Goal: Task Accomplishment & Management: Use online tool/utility

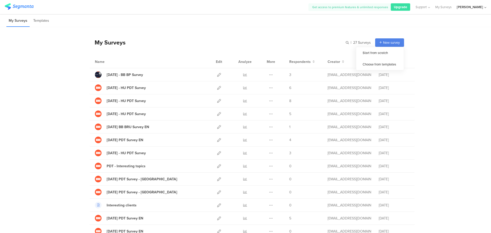
click at [390, 42] on span "New survey" at bounding box center [391, 42] width 17 height 5
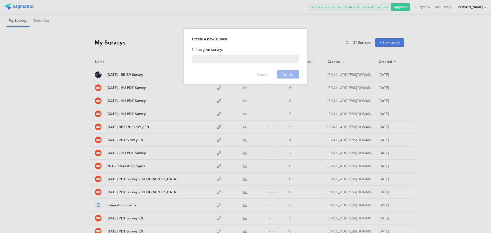
click at [267, 75] on button "Cancel" at bounding box center [263, 74] width 13 height 8
click at [383, 44] on span "New survey" at bounding box center [391, 42] width 17 height 5
click at [263, 76] on button "Cancel" at bounding box center [263, 74] width 13 height 8
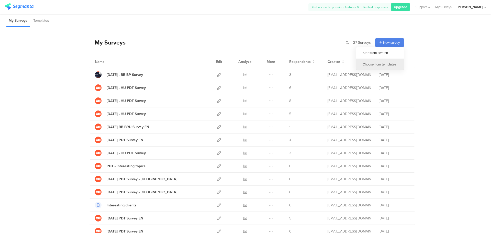
click at [382, 64] on div "Choose from templates" at bounding box center [380, 65] width 48 height 12
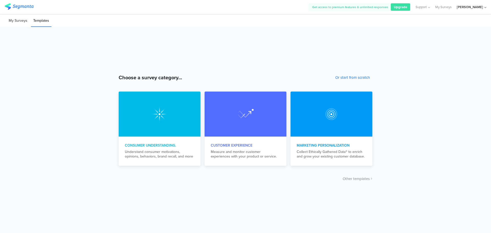
click at [12, 24] on li "My Surveys" at bounding box center [17, 21] width 23 height 12
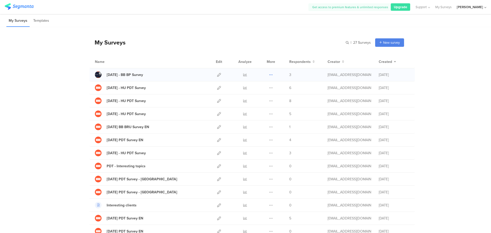
click at [269, 73] on icon at bounding box center [271, 75] width 4 height 4
click at [265, 89] on button "Duplicate" at bounding box center [261, 87] width 28 height 9
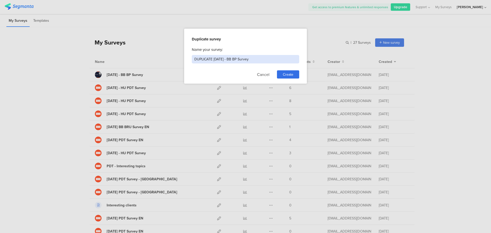
drag, startPoint x: 213, startPoint y: 59, endPoint x: 165, endPoint y: 60, distance: 48.6
click at [165, 60] on div "Duplicate survey Name your survey: DUPLICATE [DATE] - BB BP Survey Cancel Create" at bounding box center [245, 116] width 491 height 233
click at [207, 58] on input "[DATE] - BB BP Survey" at bounding box center [245, 59] width 107 height 8
click at [210, 60] on input "[DATE] - BB BP Survey" at bounding box center [245, 59] width 107 height 8
type input "[DATE] - BB BP Survey"
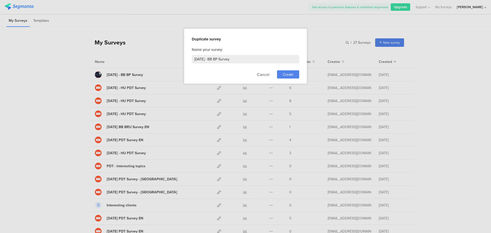
click at [289, 75] on span "Create" at bounding box center [288, 74] width 10 height 5
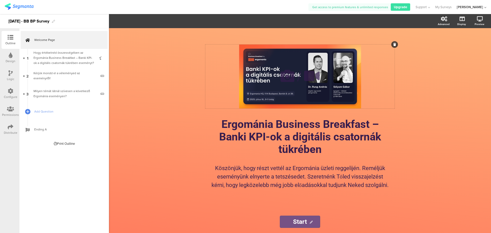
click at [345, 71] on div "/" at bounding box center [299, 77] width 189 height 64
click at [394, 43] on icon at bounding box center [395, 44] width 3 height 3
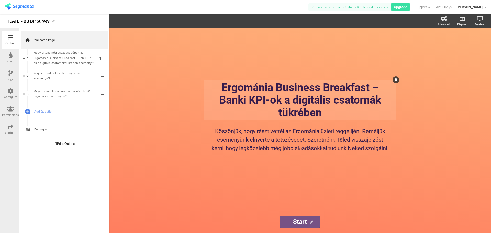
click at [300, 110] on p "Banki KPI-ok a digitális csatornák tükrében" at bounding box center [299, 106] width 189 height 25
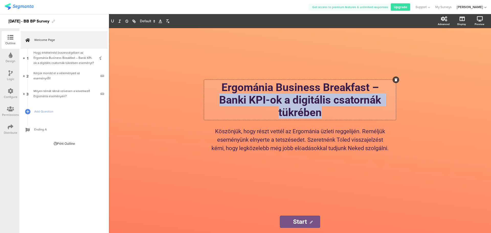
drag, startPoint x: 326, startPoint y: 108, endPoint x: 215, endPoint y: 92, distance: 111.7
click at [215, 94] on p "Banki KPI-ok a digitális csatornák tükrében" at bounding box center [299, 106] width 189 height 25
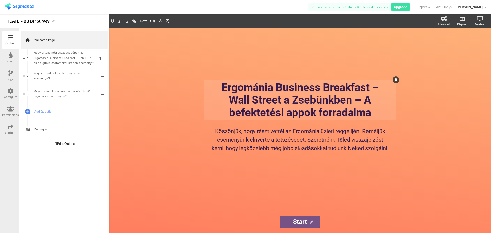
click at [402, 89] on div "Ergománia Business Breakfast – [GEOGRAPHIC_DATA] a Zsebünkben – A befektetési a…" at bounding box center [300, 130] width 215 height 205
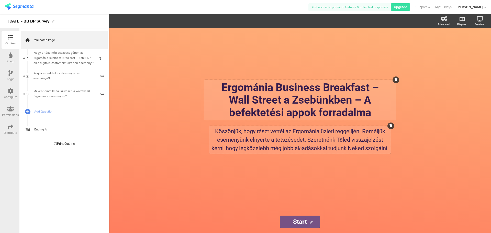
click at [315, 136] on p "Köszönjük, hogy részt vettél az Ergománia üzleti reggelijén. Reméljük eseményün…" at bounding box center [300, 139] width 179 height 25
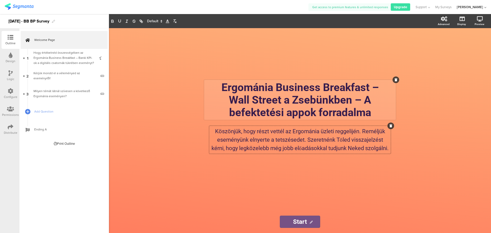
click at [425, 118] on div "Ergománia Business Breakfast – [GEOGRAPHIC_DATA] a Zsebünkben – A befektetési a…" at bounding box center [300, 130] width 382 height 205
click at [307, 62] on div "Ergománia Business Breakfast – [GEOGRAPHIC_DATA] a Zsebünkben – A befektetési a…" at bounding box center [300, 119] width 205 height 182
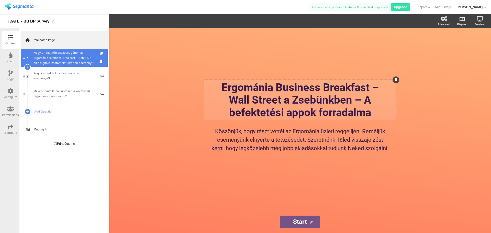
click at [63, 57] on div "Hogy értékelnéd összességében az Ergománia Business Breakfast – Banki KPI-ok a …" at bounding box center [64, 57] width 61 height 15
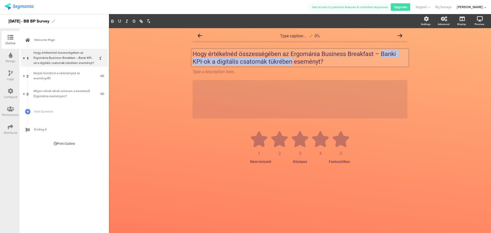
drag, startPoint x: 381, startPoint y: 54, endPoint x: 291, endPoint y: 62, distance: 90.6
click at [291, 62] on div "Hogy értékelnéd összességében az Ergománia Business Breakfast – Banki KPI-ok a …" at bounding box center [299, 58] width 217 height 18
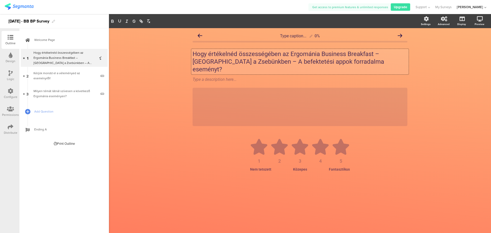
click at [380, 54] on p "Hogy értékelnéd összességében az Ergománia Business Breakfast – [GEOGRAPHIC_DAT…" at bounding box center [300, 61] width 215 height 23
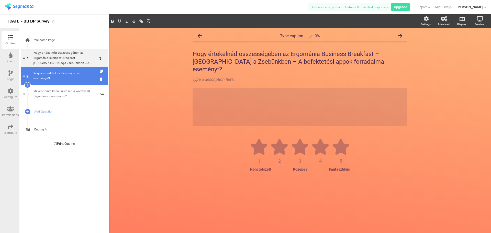
click at [56, 77] on div "Kérjük mondd el a véleményed az eseményről!" at bounding box center [65, 76] width 63 height 10
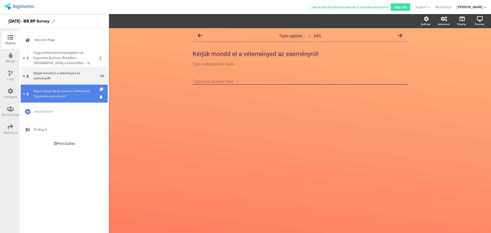
click at [55, 90] on div "Milyen témát látnál szívesen a következő Ergománia eseményen?" at bounding box center [65, 94] width 63 height 10
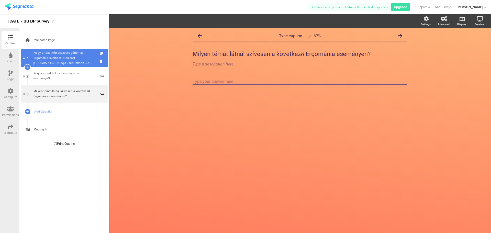
click at [60, 64] on div "Hogy értékelnéd összességében az Ergománia Business Breakfast – [GEOGRAPHIC_DAT…" at bounding box center [64, 57] width 61 height 15
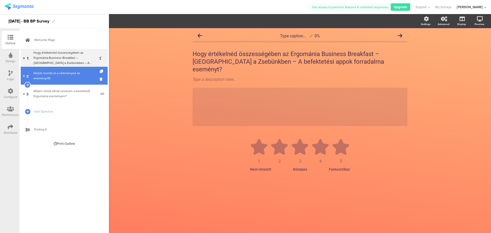
click at [61, 76] on div "Kérjük mondd el a véleményed az eseményről!" at bounding box center [65, 76] width 63 height 10
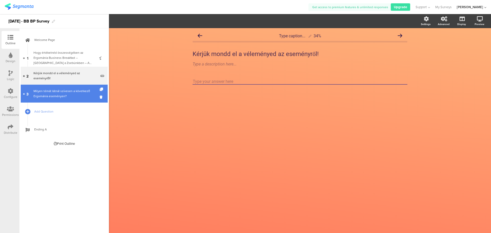
click at [58, 95] on div "Milyen témát látnál szívesen a következő Ergománia eseményen?" at bounding box center [65, 94] width 63 height 10
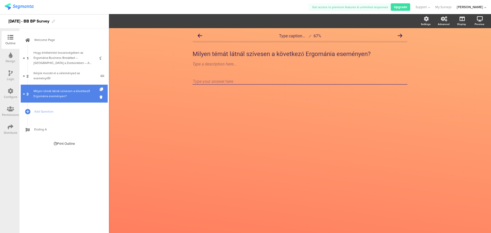
click at [53, 90] on div "Milyen témát látnál szívesen a következő Ergománia eseményen?" at bounding box center [65, 94] width 63 height 10
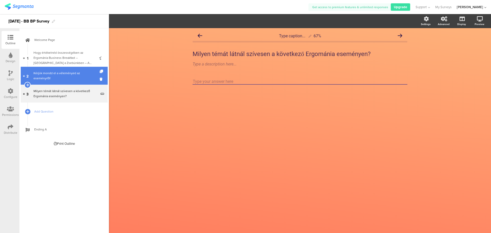
click at [56, 70] on link "2 Kérjük mondd el a véleményed az eseményről!" at bounding box center [64, 76] width 87 height 18
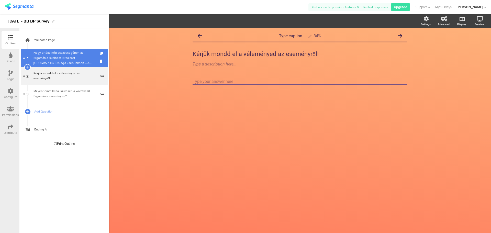
click at [48, 54] on div "Hogy értékelnéd összességében az Ergománia Business Breakfast – [GEOGRAPHIC_DAT…" at bounding box center [64, 57] width 61 height 15
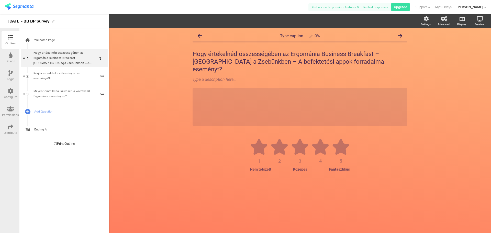
drag, startPoint x: 199, startPoint y: 53, endPoint x: 162, endPoint y: 99, distance: 58.9
drag, startPoint x: 162, startPoint y: 99, endPoint x: 147, endPoint y: 38, distance: 62.7
click at [147, 38] on div "Type caption... 0% Hogy értékelnéd összességében az Ergománia Business Breakfas…" at bounding box center [300, 130] width 382 height 205
click at [477, 20] on div "Preview" at bounding box center [482, 21] width 18 height 13
click at [477, 45] on link at bounding box center [473, 46] width 11 height 10
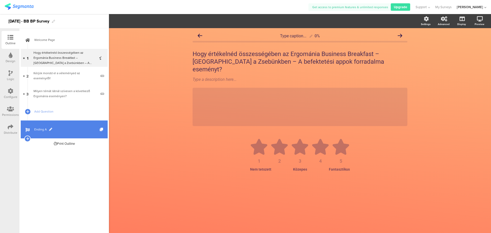
click at [66, 130] on span "Ending A" at bounding box center [67, 129] width 66 height 5
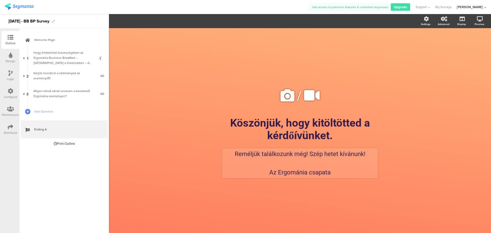
click at [302, 152] on div "Reméljük találkozunk még! Szép hetet kívánunk! Az Ergománia csapata" at bounding box center [300, 163] width 154 height 28
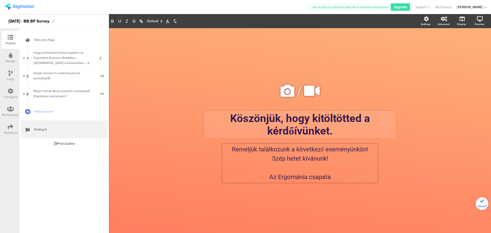
click at [392, 130] on p "Köszönjük, hogy kitöltötted a kérdőívünket." at bounding box center [299, 124] width 189 height 25
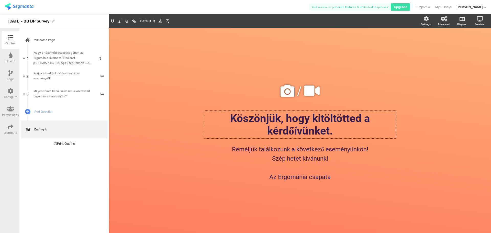
click at [412, 109] on div "/ Köszönjük, hogy kitöltötted a kérdőívünket. Köszönjük, hogy kitöltötted a kér…" at bounding box center [300, 130] width 382 height 205
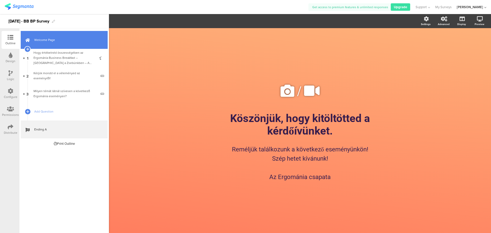
click at [53, 45] on link "Welcome Page" at bounding box center [64, 40] width 87 height 18
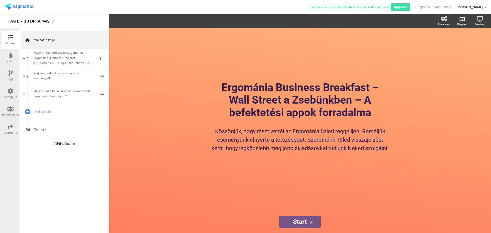
click at [293, 58] on div "Ergománia Business Breakfast – [GEOGRAPHIC_DATA] a Zsebünkben – A befektetési a…" at bounding box center [300, 119] width 205 height 182
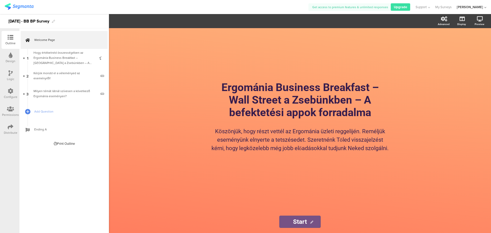
click at [7, 60] on div "Design" at bounding box center [11, 61] width 10 height 5
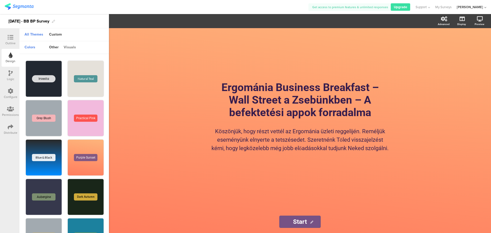
click at [66, 46] on div "visuals" at bounding box center [69, 47] width 17 height 9
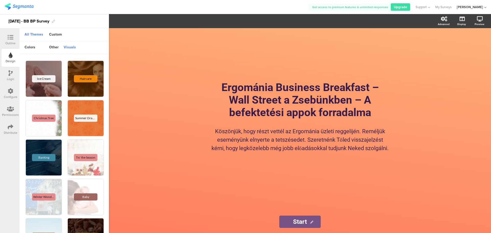
click at [11, 73] on icon at bounding box center [10, 73] width 4 height 6
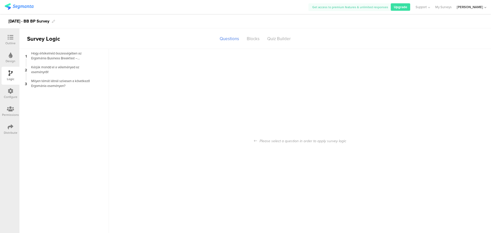
click at [15, 57] on div "Design" at bounding box center [11, 58] width 18 height 18
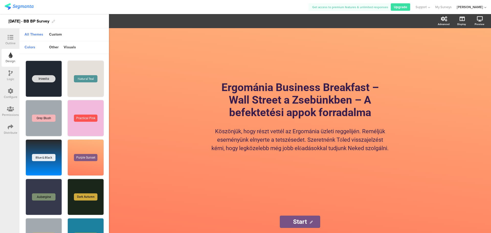
click at [13, 96] on div "Configure" at bounding box center [11, 97] width 14 height 5
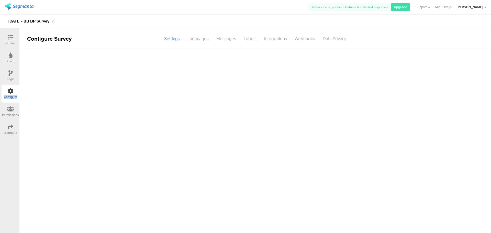
click at [13, 96] on div "Configure" at bounding box center [11, 97] width 14 height 5
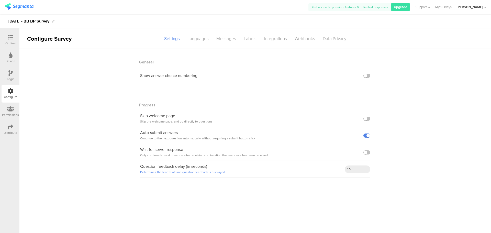
click at [15, 112] on div at bounding box center [10, 109] width 17 height 6
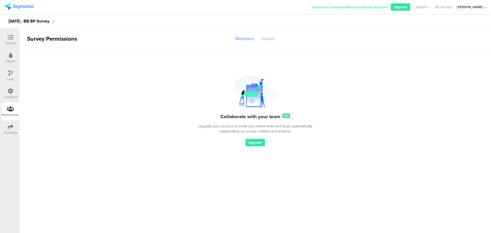
click at [9, 58] on icon at bounding box center [11, 55] width 4 height 6
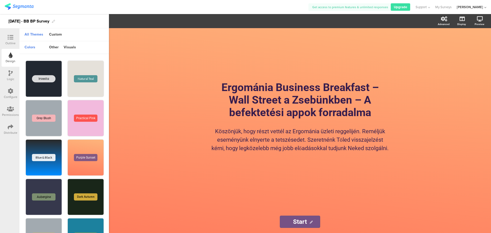
click at [12, 44] on div "Outline" at bounding box center [10, 43] width 10 height 5
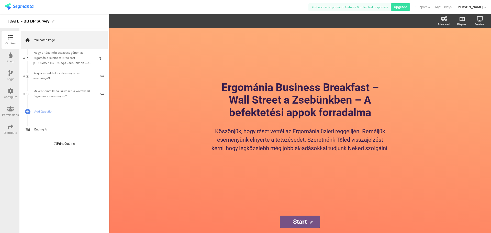
click at [296, 62] on div "Ergománia Business Breakfast – [GEOGRAPHIC_DATA] a Zsebünkben – A befektetési a…" at bounding box center [300, 119] width 205 height 182
click at [10, 112] on div at bounding box center [10, 109] width 17 height 6
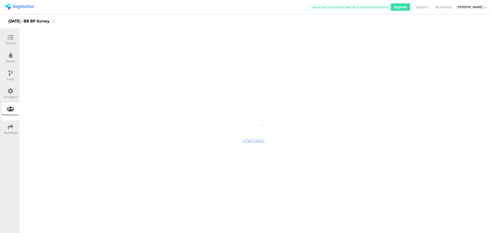
click at [9, 129] on icon at bounding box center [11, 127] width 6 height 6
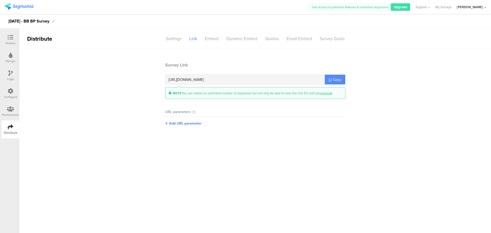
click at [335, 80] on span "Copy" at bounding box center [337, 79] width 8 height 5
